Goal: Manage account settings

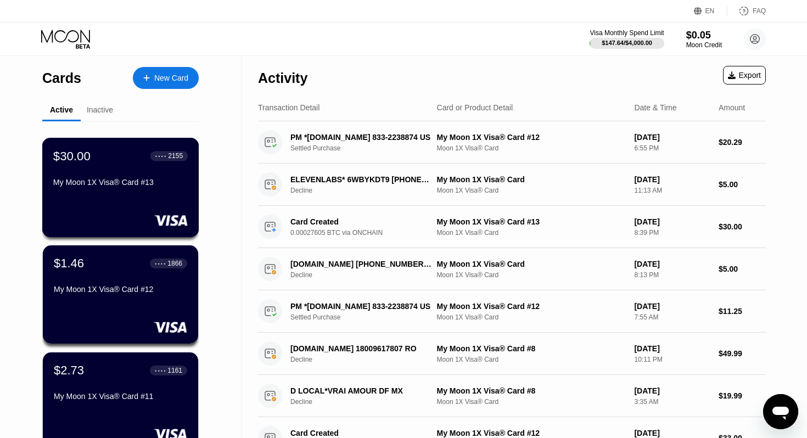
click at [131, 175] on div "$30.00 ● ● ● ● 2155 My Moon 1X Visa® Card #13" at bounding box center [120, 170] width 135 height 42
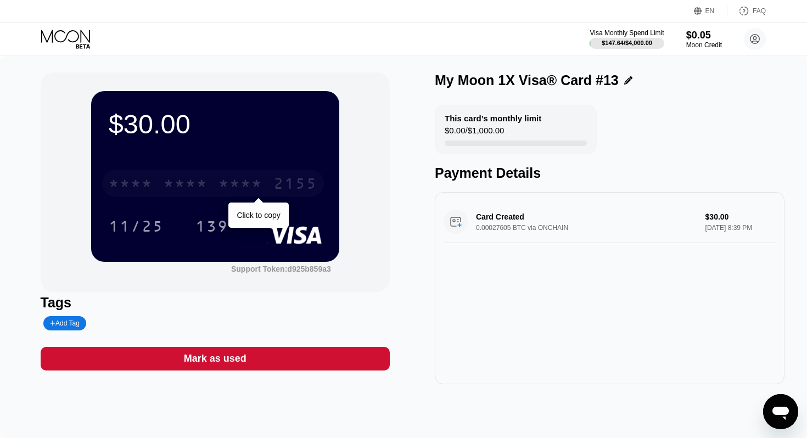
click at [204, 193] on div "* * * *" at bounding box center [186, 185] width 44 height 18
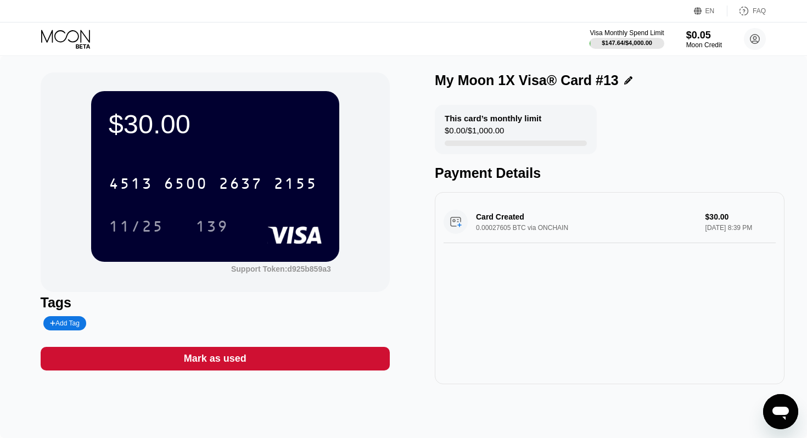
click at [72, 40] on icon at bounding box center [66, 39] width 51 height 19
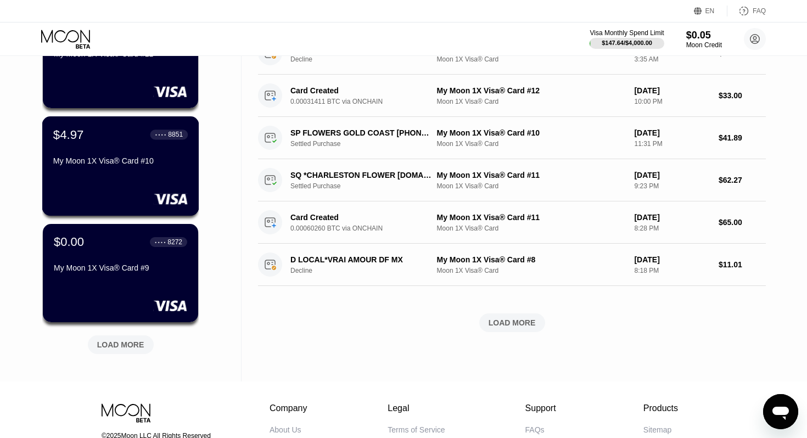
scroll to position [379, 0]
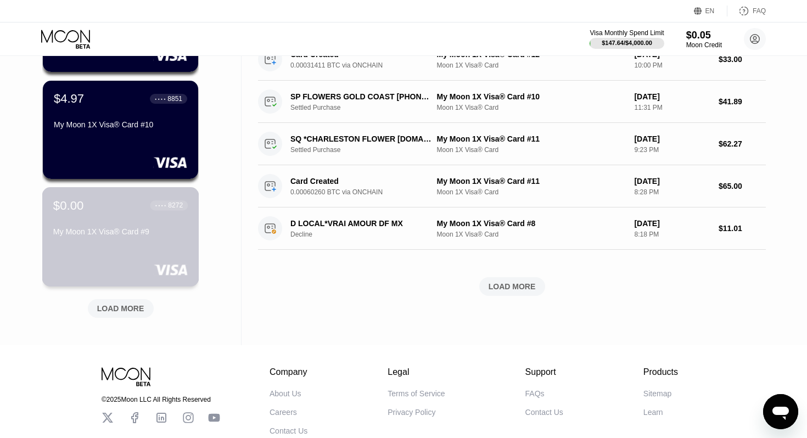
click at [121, 271] on div at bounding box center [120, 269] width 135 height 11
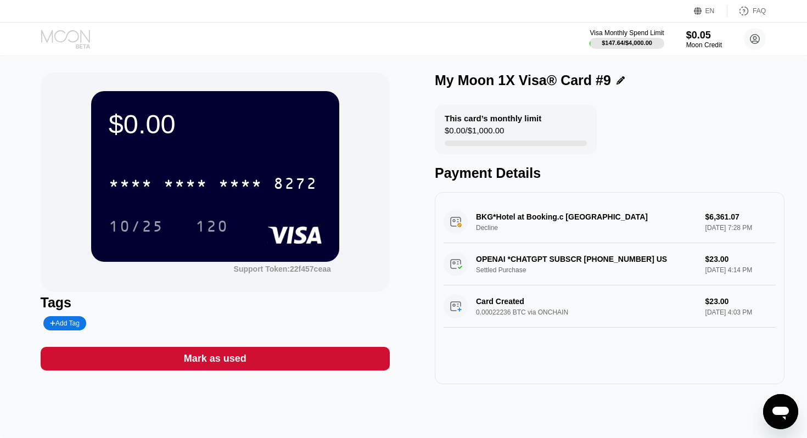
click at [42, 36] on icon at bounding box center [66, 39] width 51 height 19
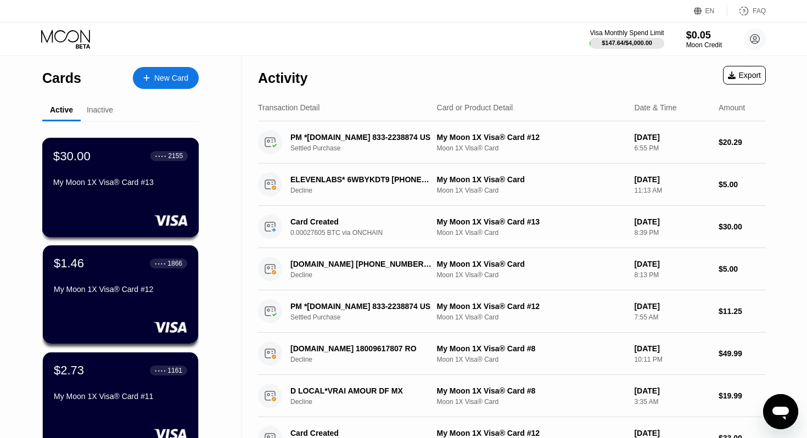
click at [111, 191] on div "My Moon 1X Visa® Card #13" at bounding box center [120, 184] width 135 height 13
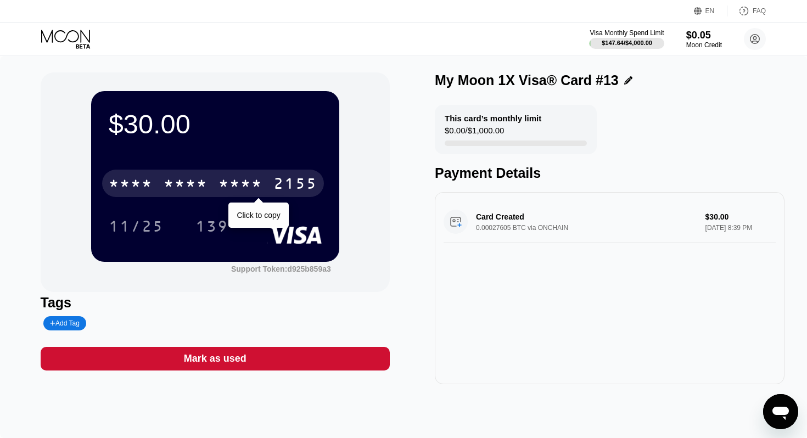
click at [217, 192] on div "* * * * * * * * * * * * 2155" at bounding box center [213, 183] width 222 height 27
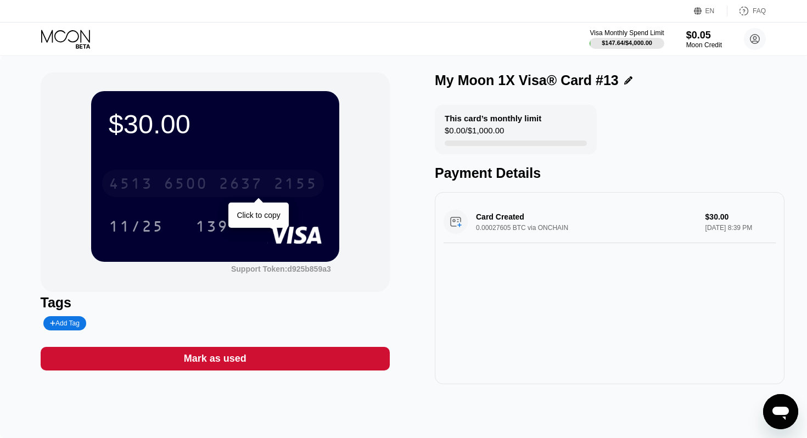
click at [217, 192] on div "[CREDIT_CARD_NUMBER]" at bounding box center [213, 183] width 222 height 27
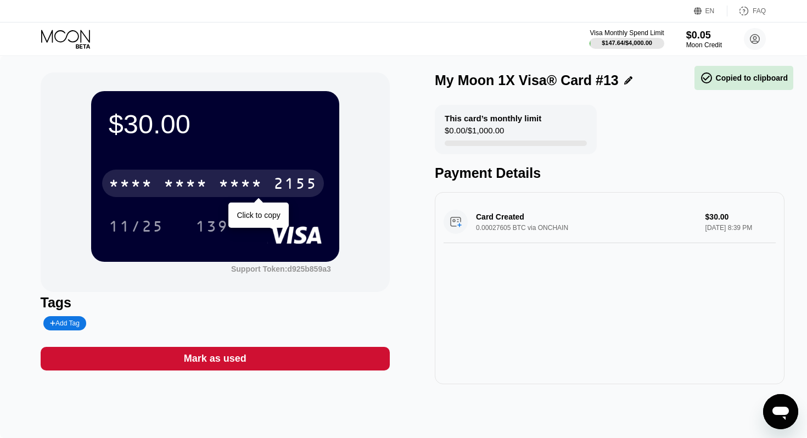
click at [231, 188] on div "* * * *" at bounding box center [241, 185] width 44 height 18
click at [207, 187] on div "6500" at bounding box center [186, 185] width 44 height 18
